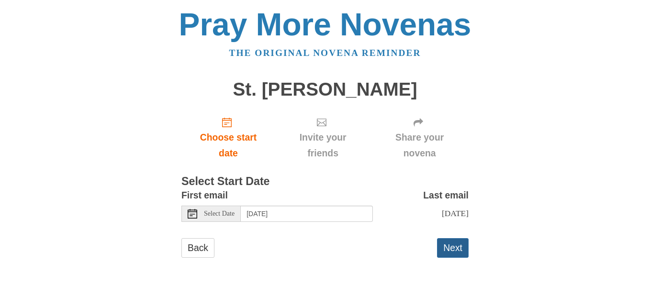
click at [449, 256] on button "Next" at bounding box center [453, 248] width 32 height 20
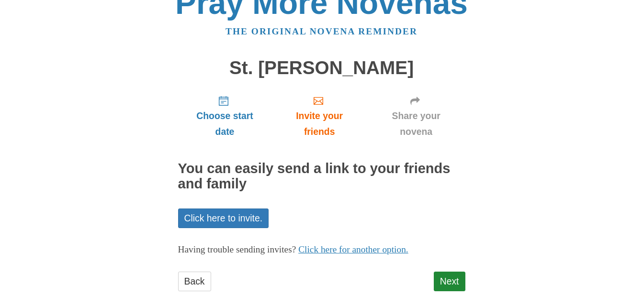
scroll to position [33, 0]
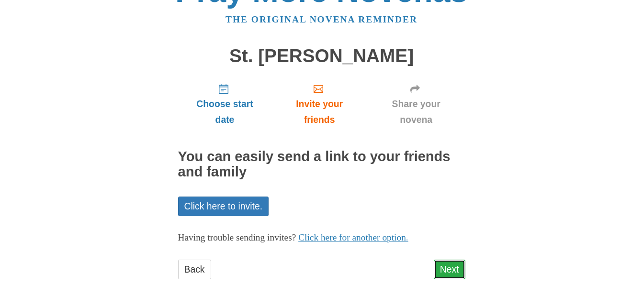
click at [449, 270] on link "Next" at bounding box center [449, 270] width 32 height 20
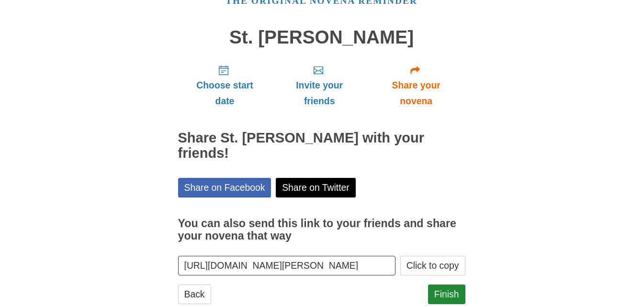
scroll to position [62, 0]
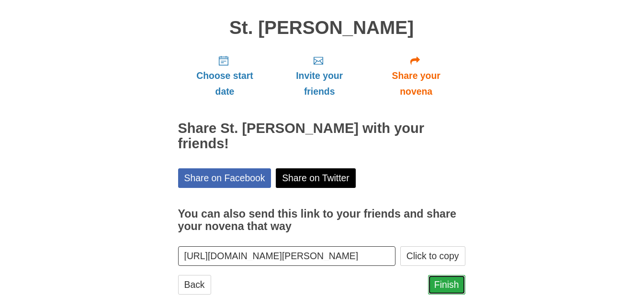
click at [448, 275] on link "Finish" at bounding box center [446, 285] width 37 height 20
